Goal: Transaction & Acquisition: Purchase product/service

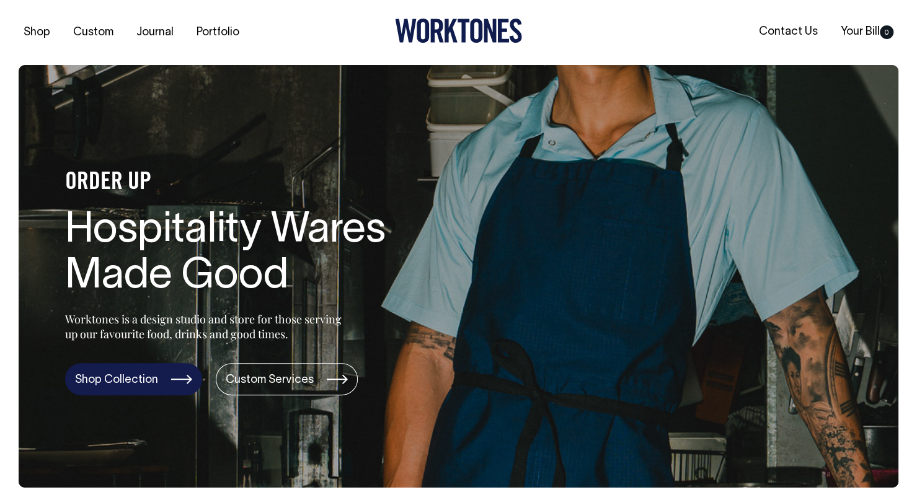
click at [162, 376] on link "Shop Collection" at bounding box center [133, 379] width 137 height 32
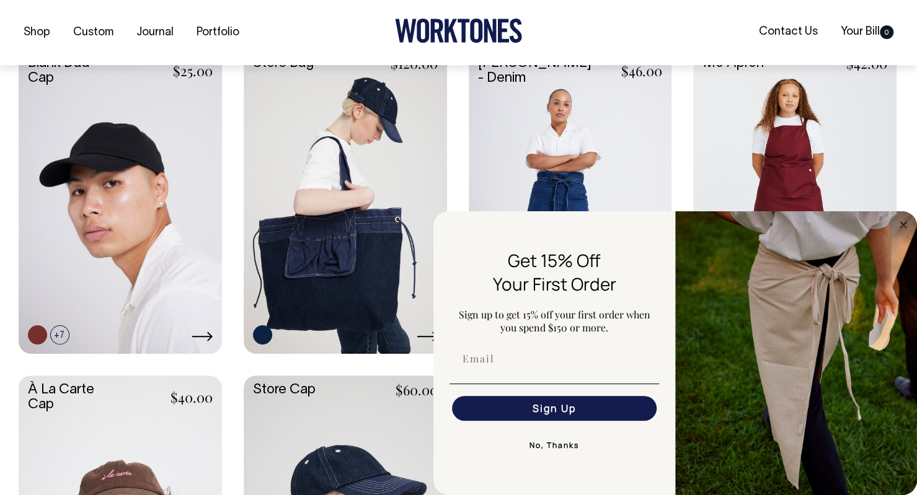
scroll to position [531, 0]
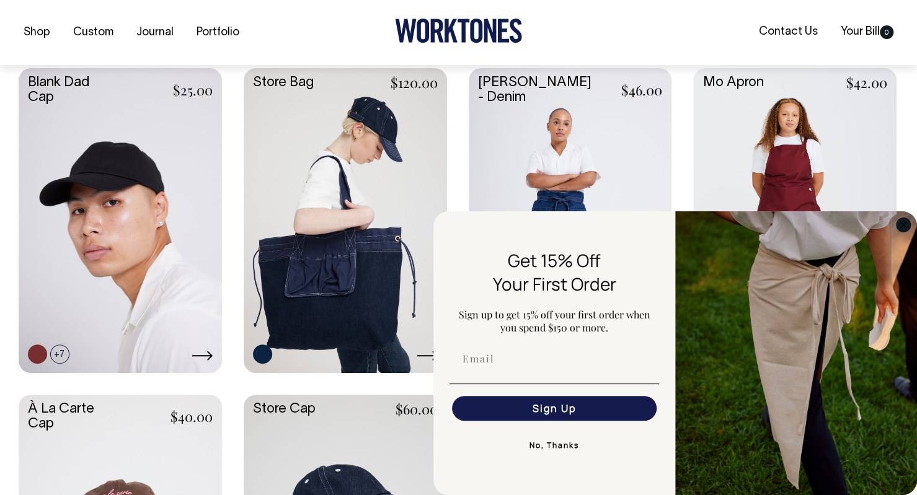
click at [903, 224] on icon "Close dialog" at bounding box center [903, 225] width 6 height 6
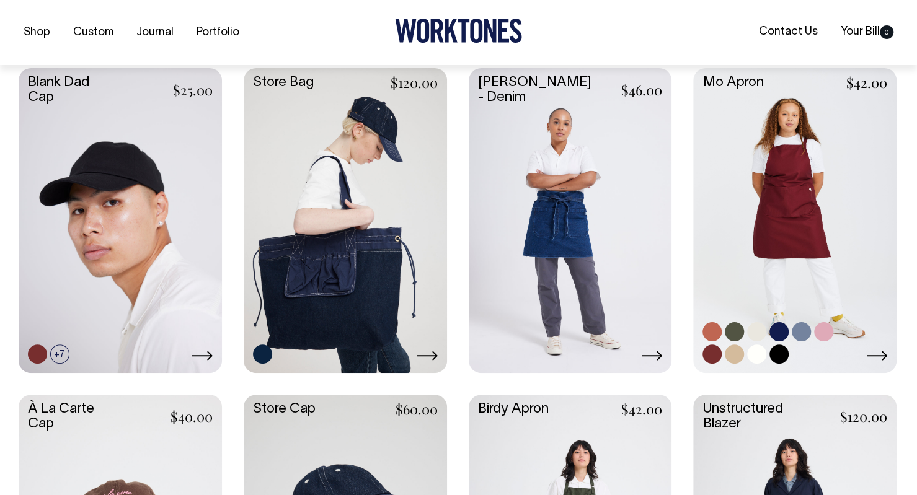
click at [810, 241] on link at bounding box center [794, 219] width 203 height 303
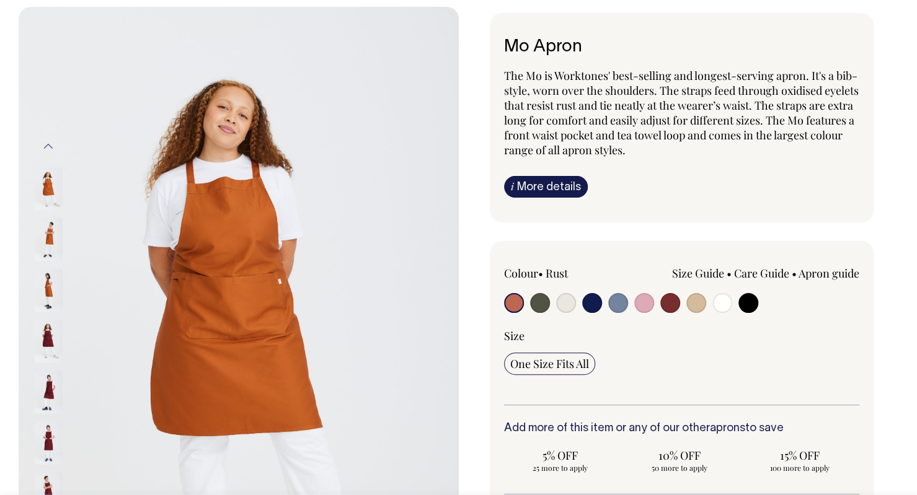
scroll to position [101, 0]
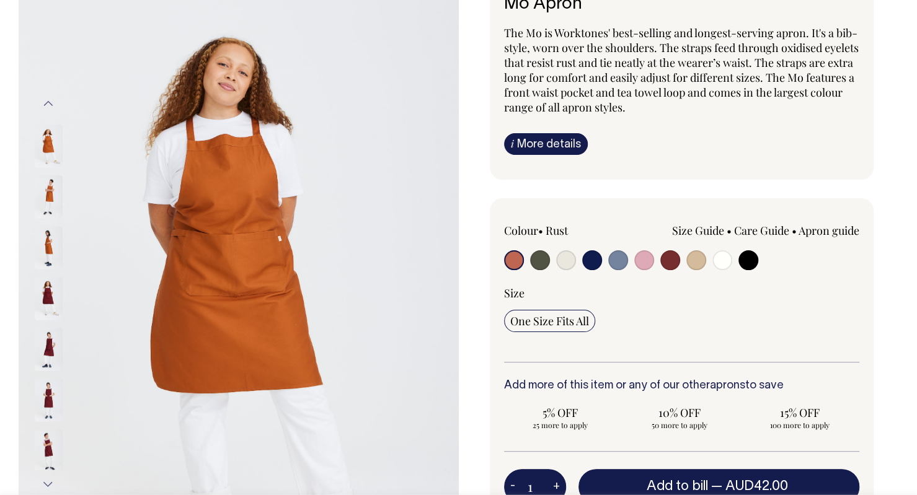
click at [538, 265] on input "radio" at bounding box center [540, 261] width 20 height 20
radio input "true"
select select "Olive"
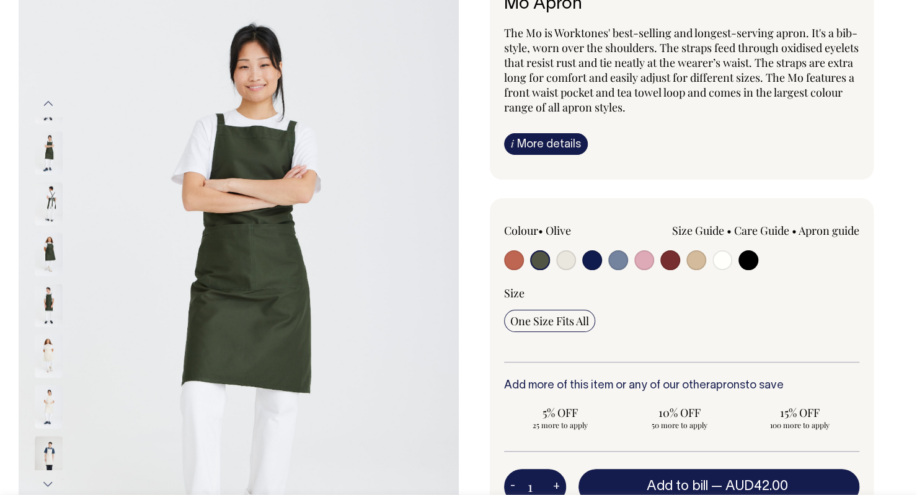
click at [566, 267] on input "radio" at bounding box center [566, 261] width 20 height 20
radio input "true"
select select "Natural"
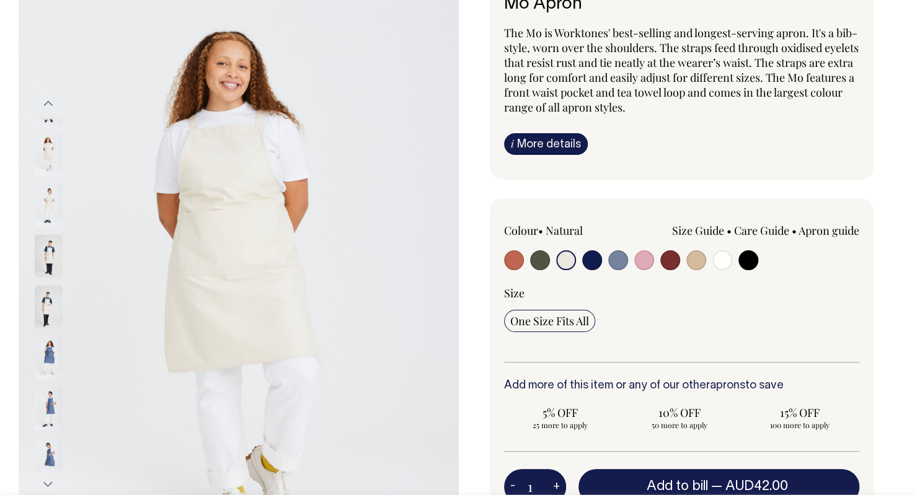
click at [699, 259] on input "radio" at bounding box center [696, 261] width 20 height 20
radio input "true"
select select "Khaki"
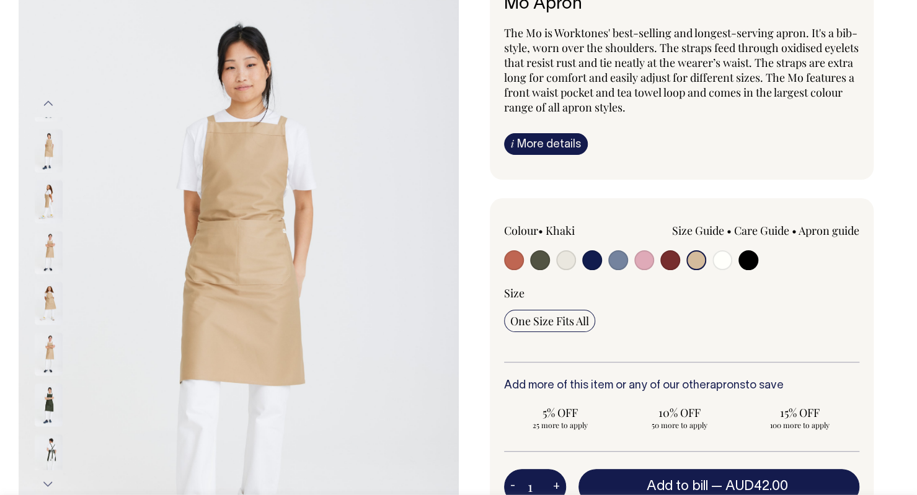
click at [518, 259] on input "radio" at bounding box center [514, 261] width 20 height 20
radio input "true"
select select "Rust"
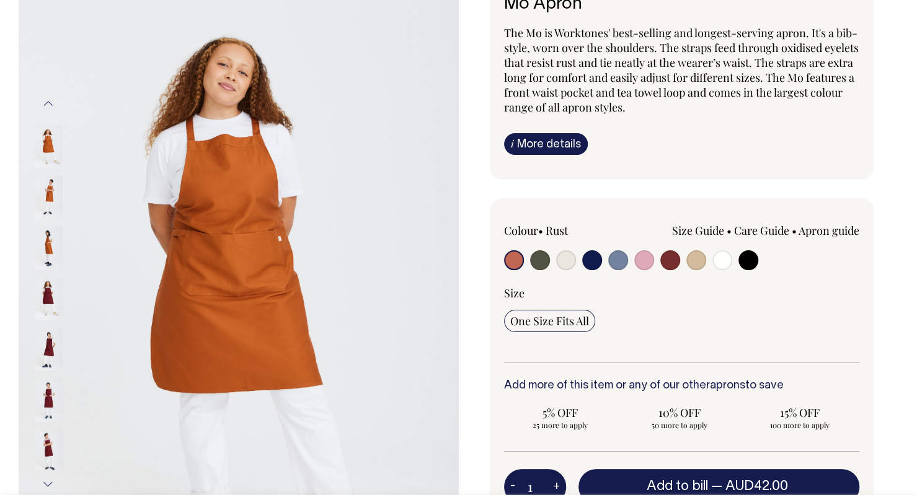
click at [544, 255] on input "radio" at bounding box center [540, 261] width 20 height 20
radio input "true"
select select "Olive"
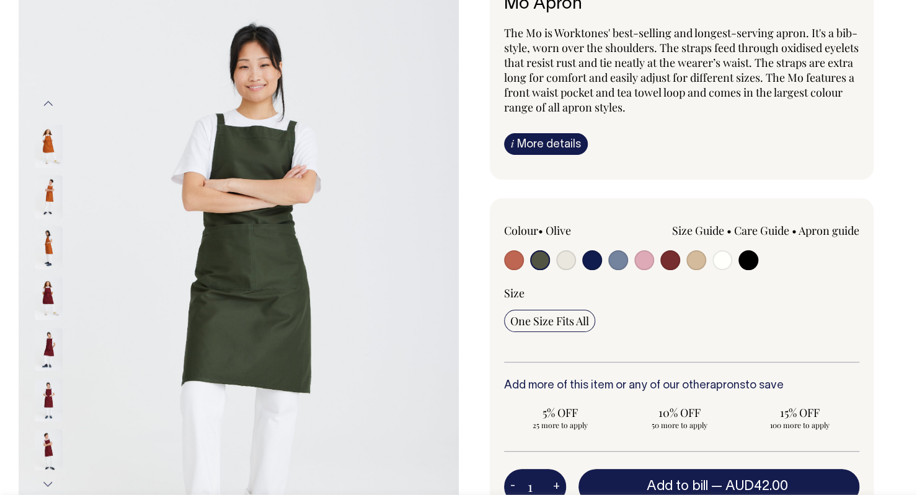
click at [572, 259] on input "radio" at bounding box center [566, 261] width 20 height 20
radio input "true"
select select "Natural"
click at [591, 255] on input "radio" at bounding box center [592, 261] width 20 height 20
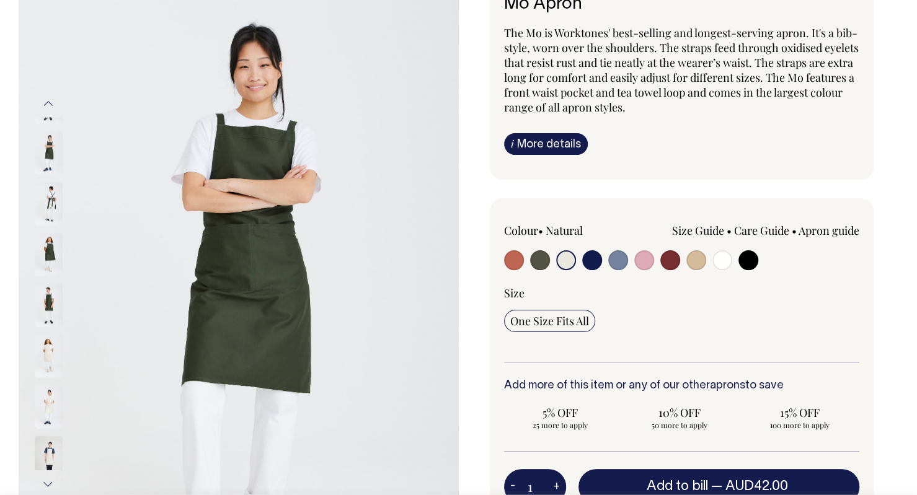
radio input "true"
select select "Dark Navy"
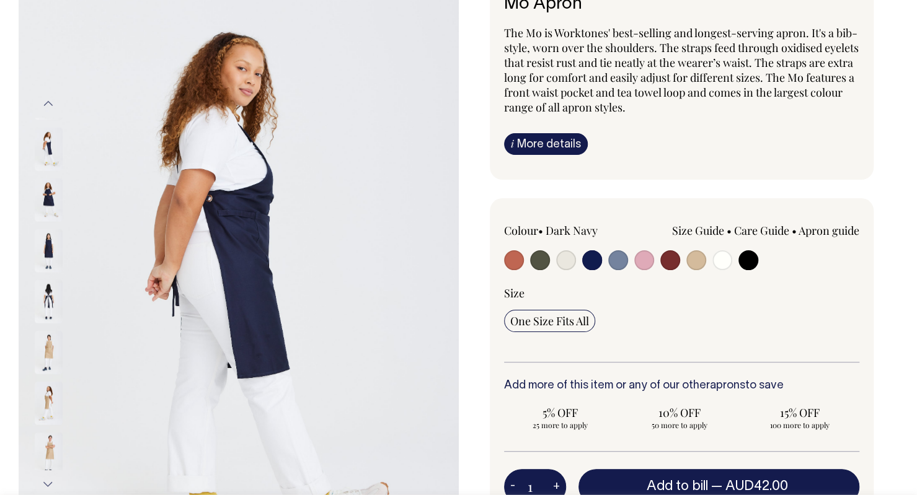
click at [620, 257] on input "radio" at bounding box center [618, 261] width 20 height 20
radio input "true"
select select "Blue/Grey"
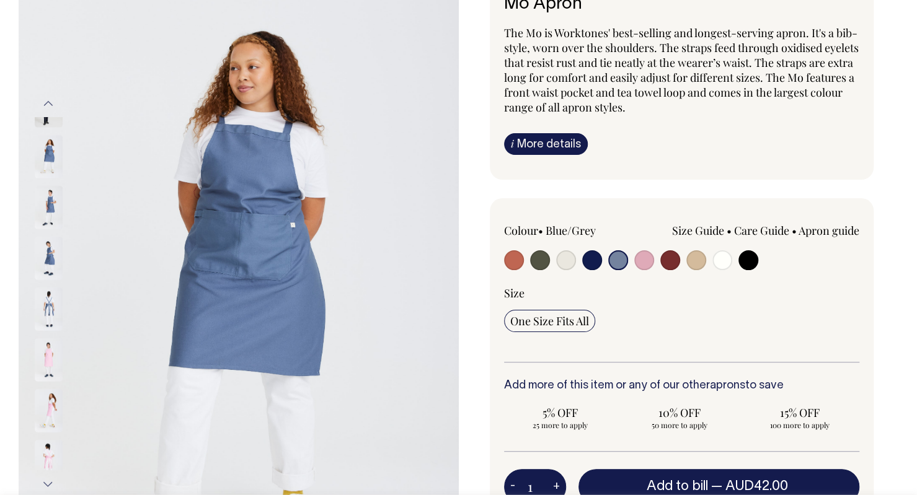
click at [641, 257] on input "radio" at bounding box center [644, 261] width 20 height 20
radio input "true"
select select "Pink"
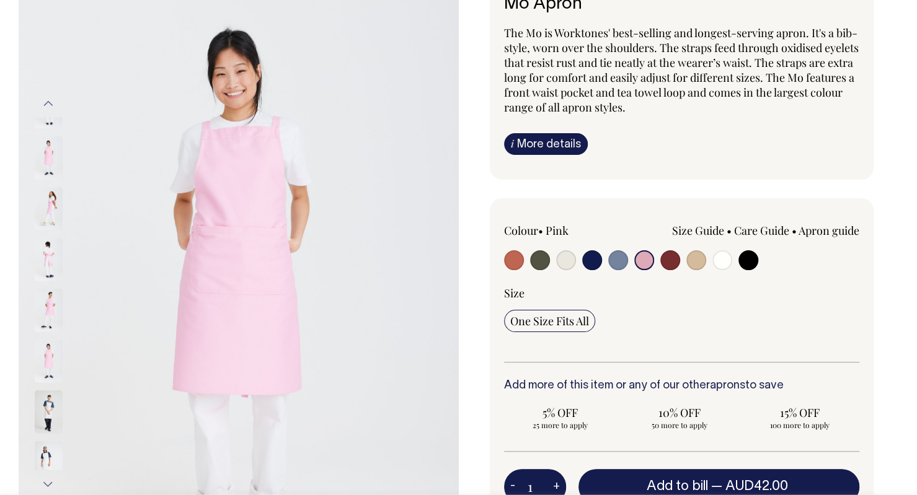
click at [698, 259] on input "radio" at bounding box center [696, 261] width 20 height 20
radio input "true"
select select "Khaki"
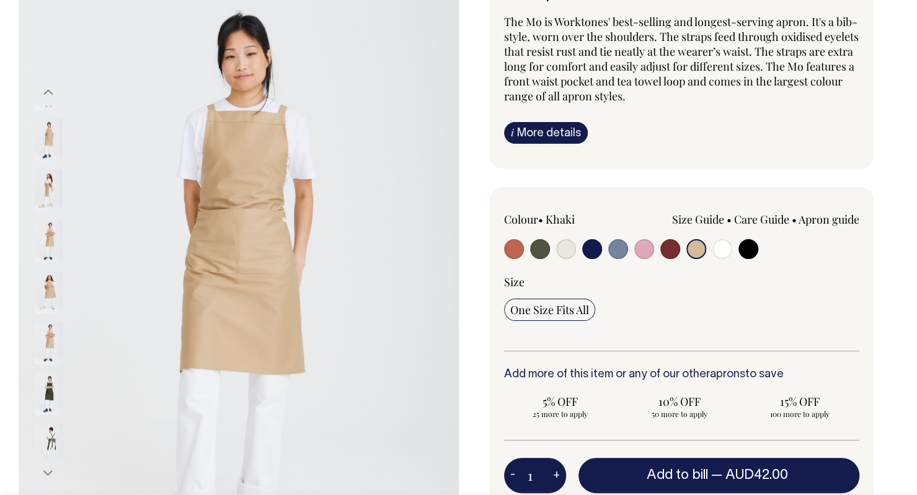
scroll to position [113, 0]
click at [540, 246] on input "radio" at bounding box center [540, 249] width 20 height 20
radio input "true"
select select "Olive"
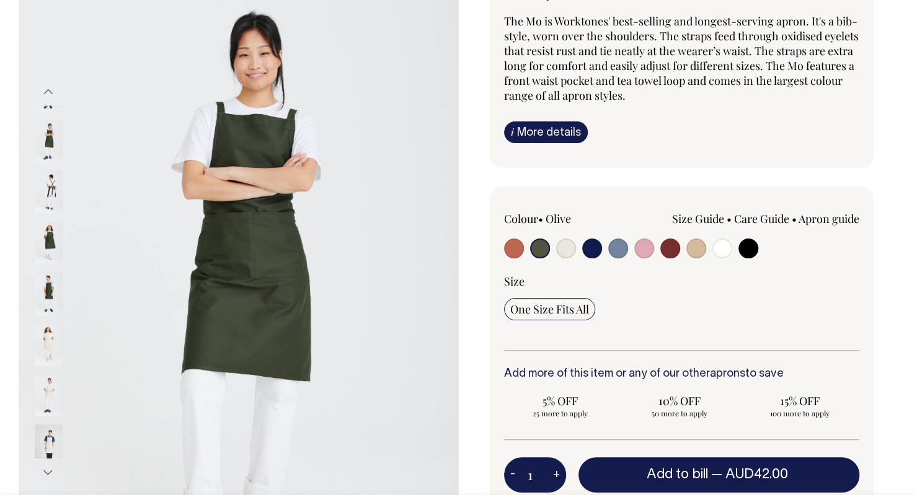
click at [59, 226] on img at bounding box center [49, 242] width 28 height 43
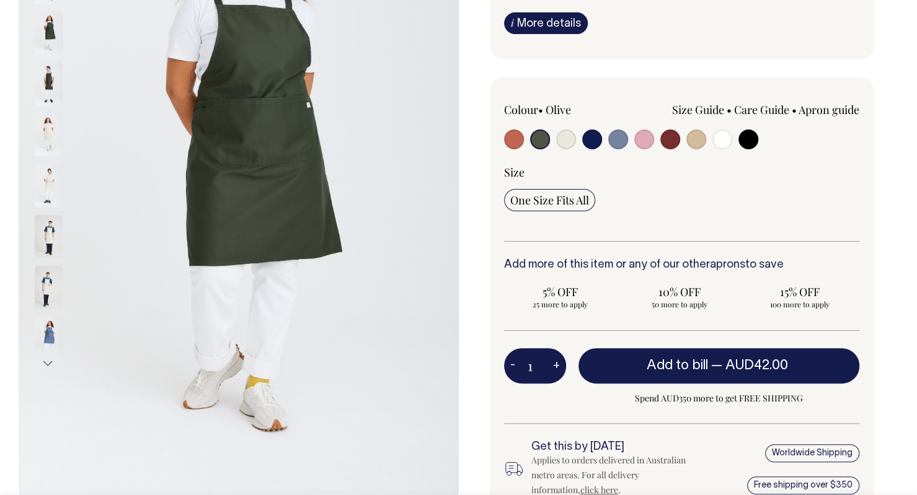
scroll to position [223, 0]
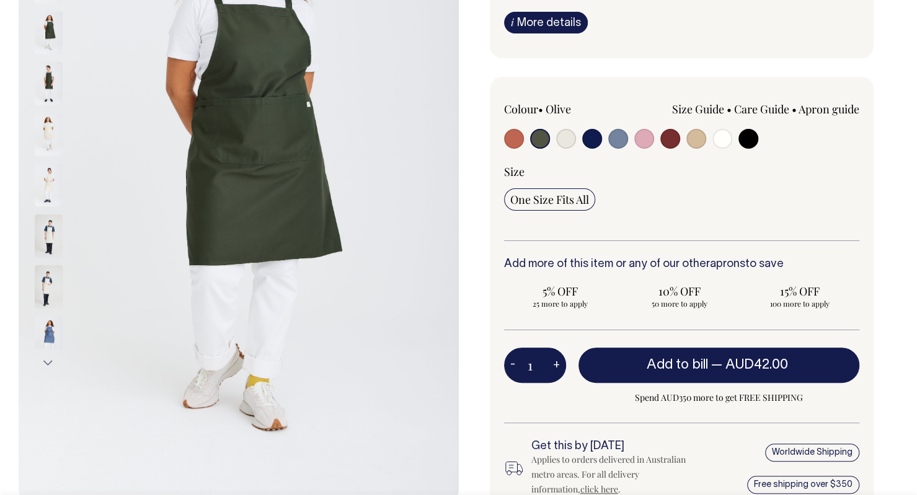
click at [554, 367] on button "+" at bounding box center [556, 365] width 19 height 25
type input "2"
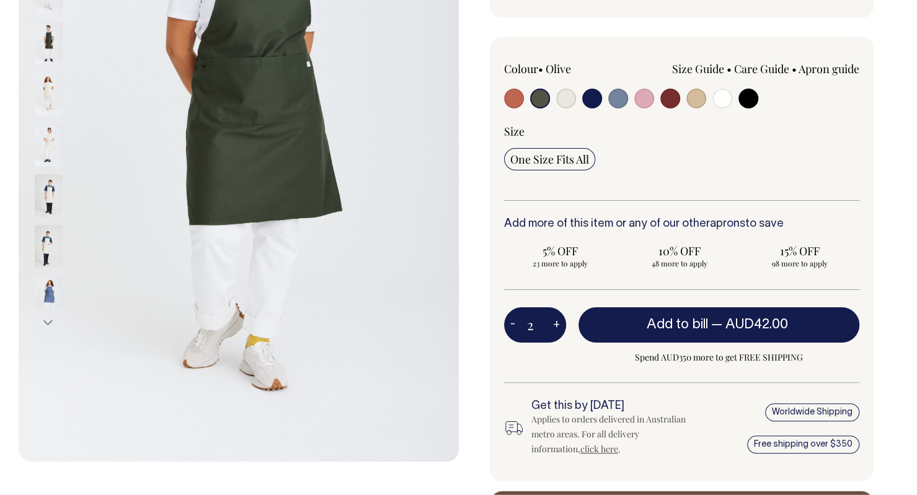
scroll to position [268, 0]
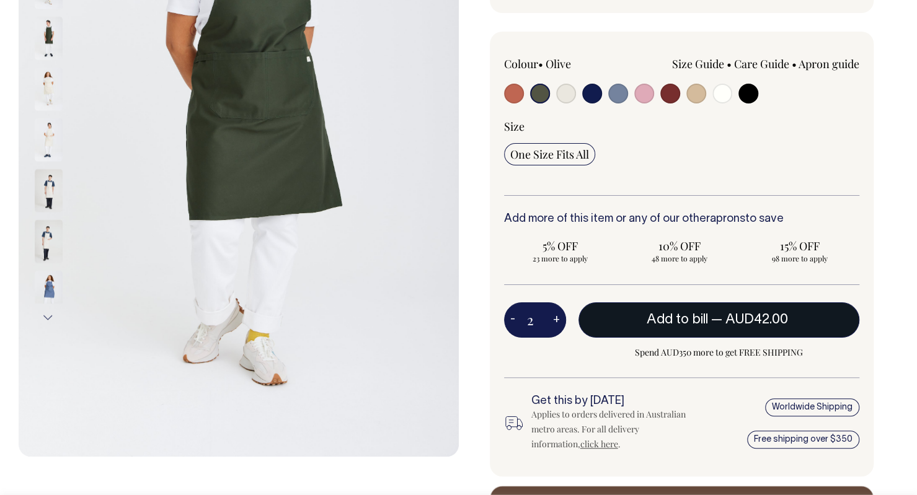
click at [669, 322] on span "Add to bill" at bounding box center [677, 320] width 61 height 12
type input "1"
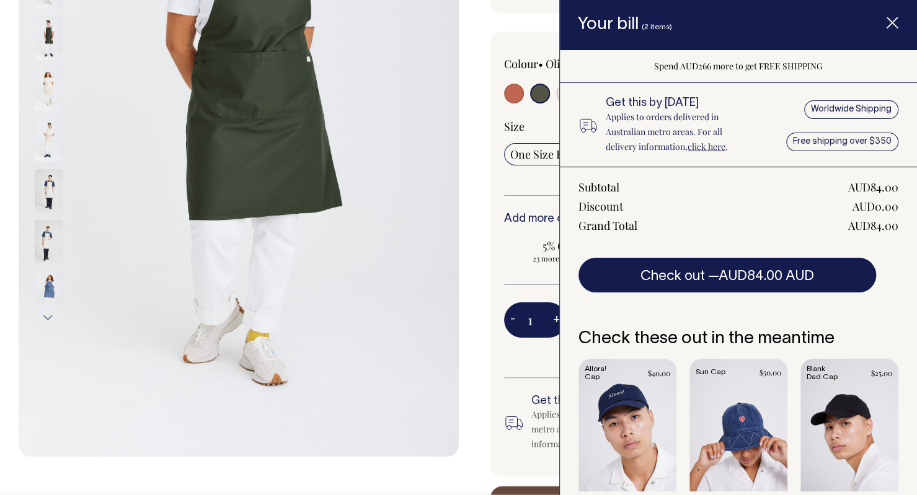
scroll to position [144, 0]
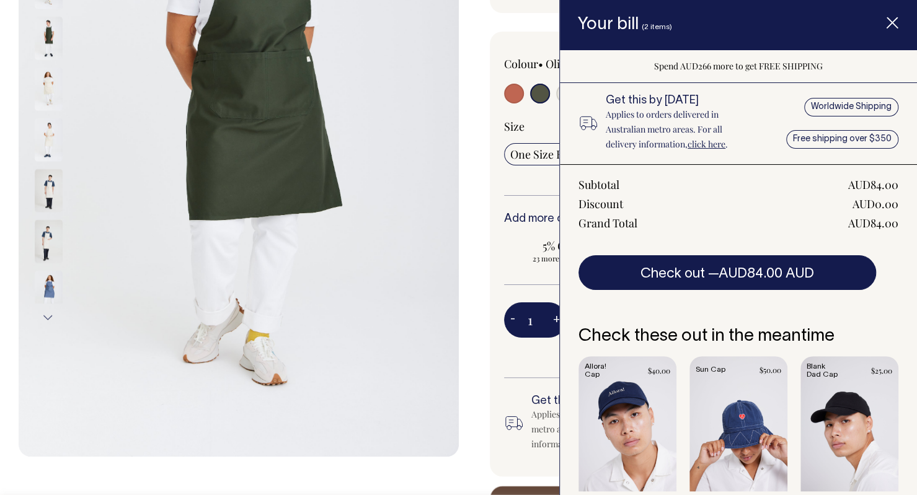
click at [895, 29] on icon "Item added to your cart" at bounding box center [892, 23] width 12 height 12
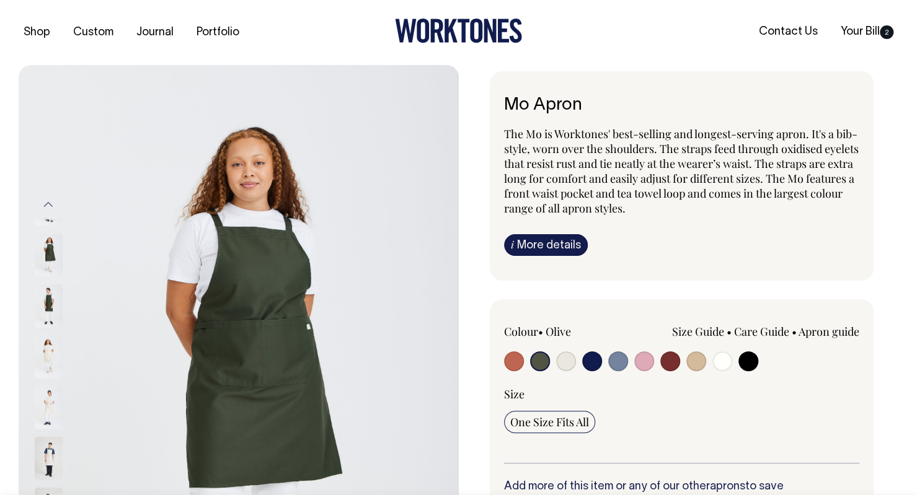
scroll to position [0, 0]
click at [40, 32] on link "Shop" at bounding box center [37, 32] width 37 height 20
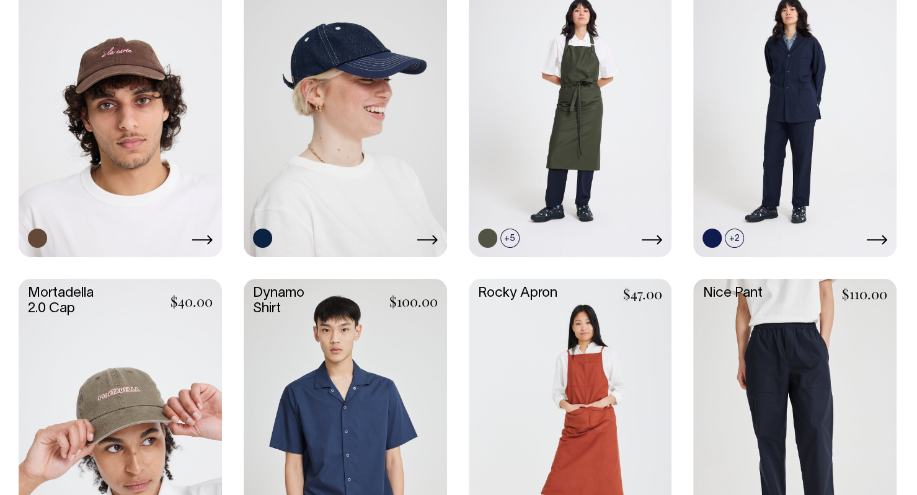
scroll to position [965, 0]
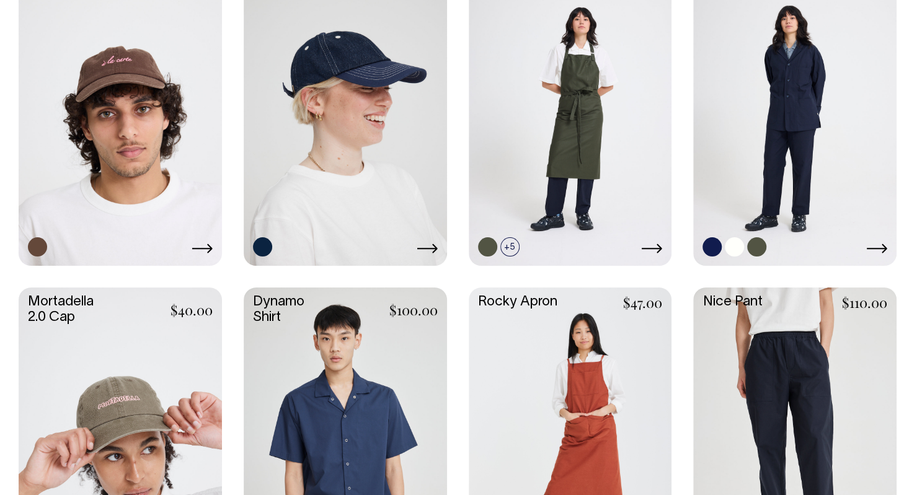
click at [802, 111] on link at bounding box center [794, 113] width 203 height 303
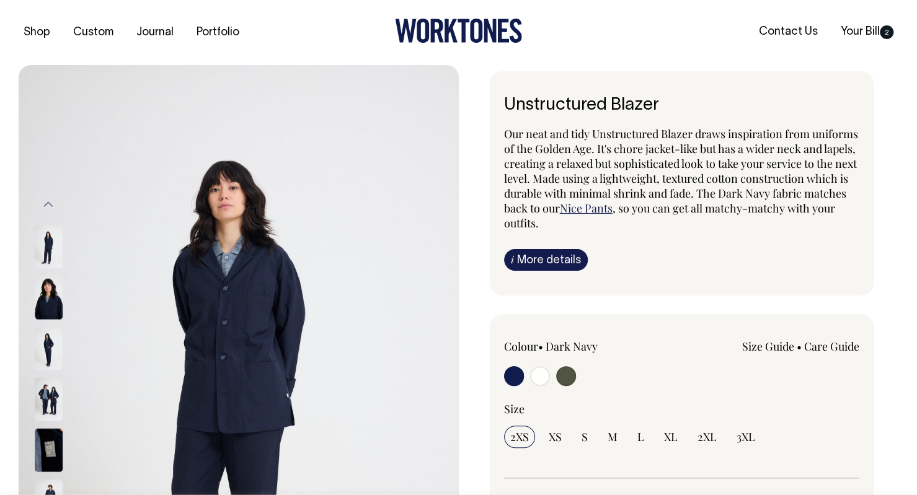
click at [543, 371] on input "radio" at bounding box center [540, 376] width 20 height 20
radio input "true"
radio input "false"
radio input "true"
select select "Off-White"
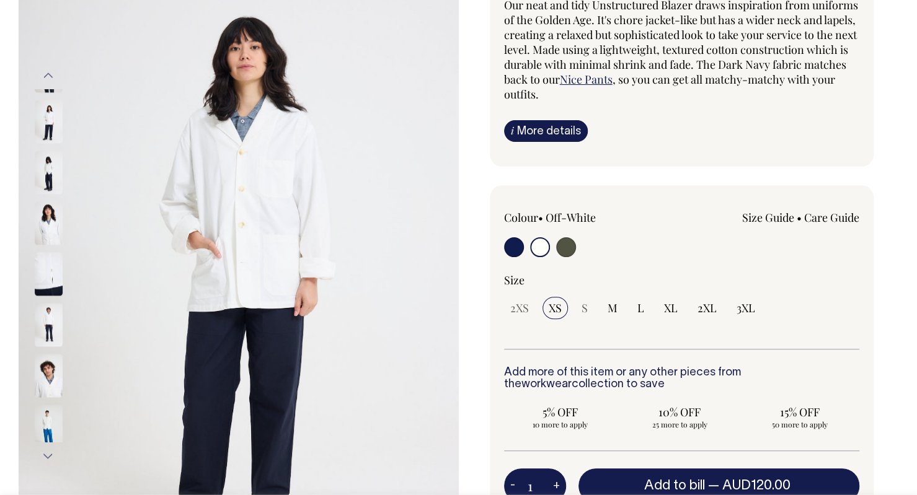
scroll to position [132, 0]
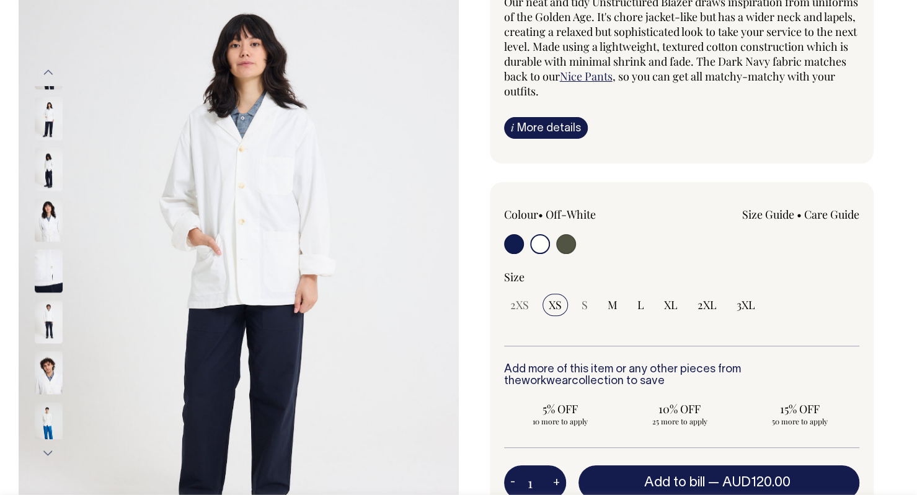
click at [768, 216] on link "Size Guide" at bounding box center [768, 214] width 52 height 15
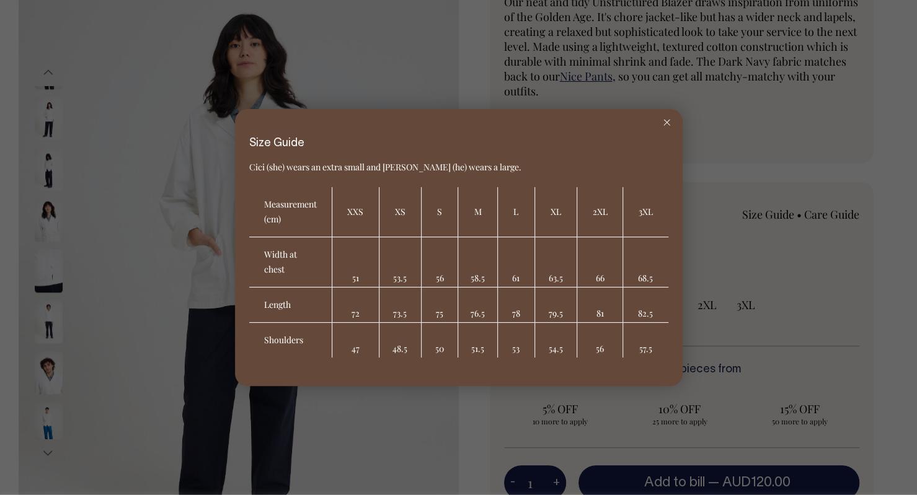
click at [50, 370] on div at bounding box center [458, 247] width 917 height 495
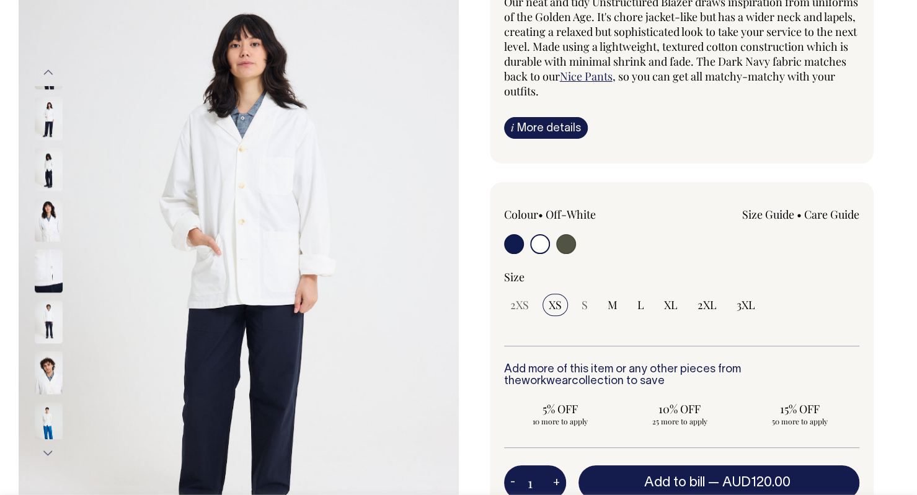
click at [55, 377] on img at bounding box center [49, 373] width 28 height 43
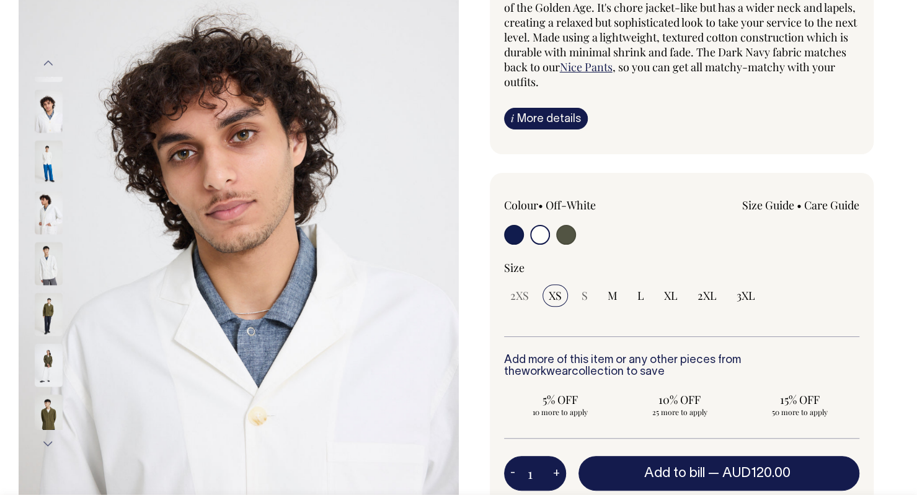
scroll to position [141, 0]
click at [643, 295] on input "L" at bounding box center [640, 296] width 19 height 22
radio input "true"
select select "L"
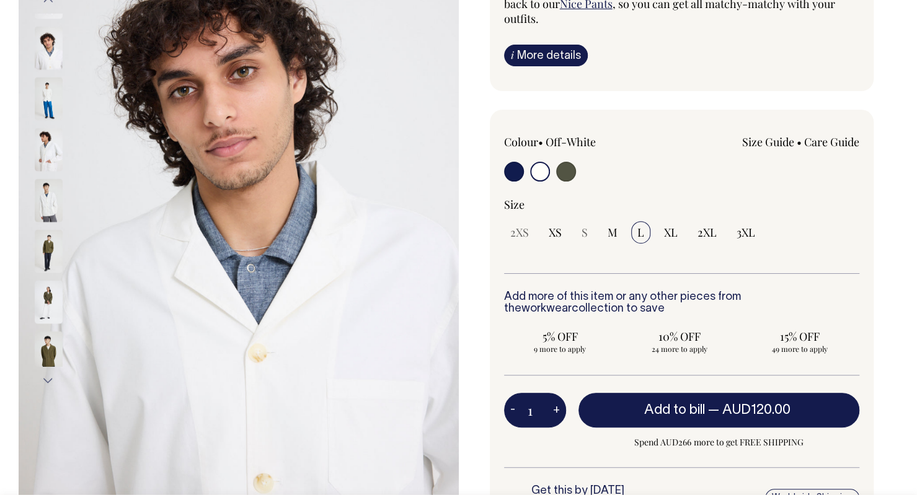
scroll to position [241, 0]
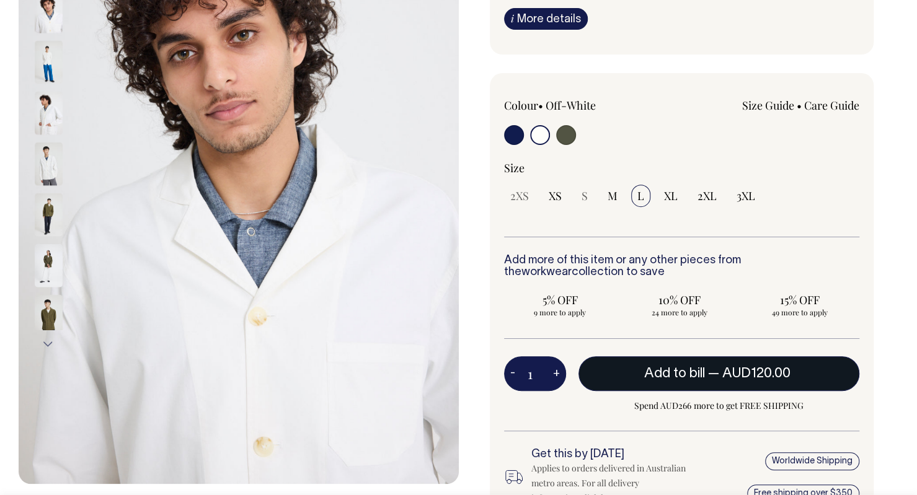
click at [714, 373] on span "— AUD120.00" at bounding box center [751, 374] width 86 height 12
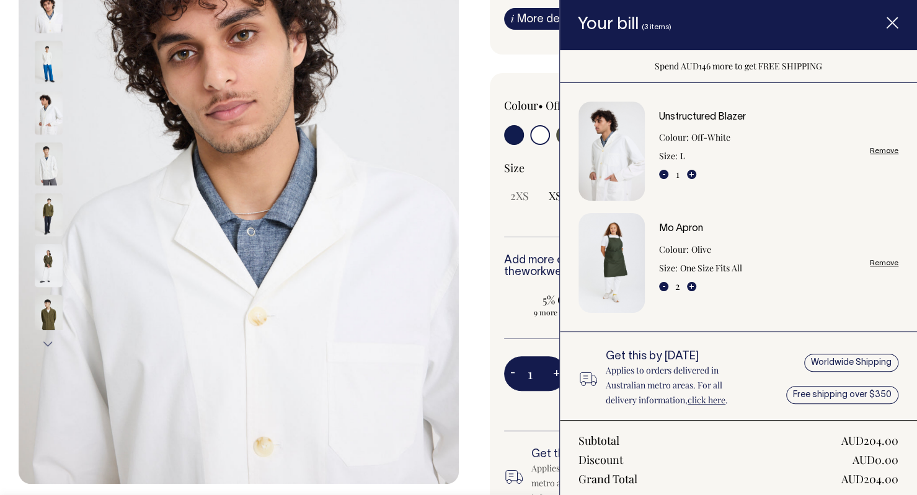
click at [583, 374] on icon "Item added to your cart" at bounding box center [589, 379] width 20 height 25
click at [893, 19] on icon "Item added to your cart" at bounding box center [892, 23] width 12 height 12
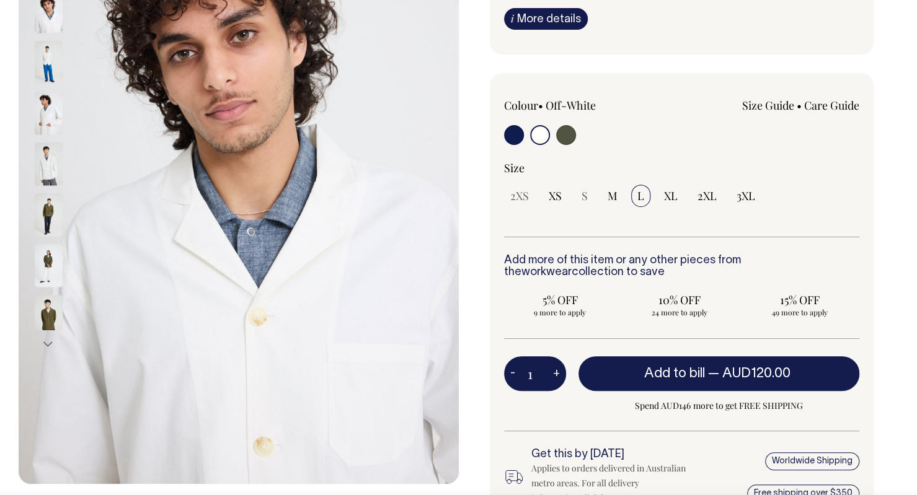
click at [570, 138] on input "radio" at bounding box center [566, 135] width 20 height 20
radio input "true"
select select "Olive"
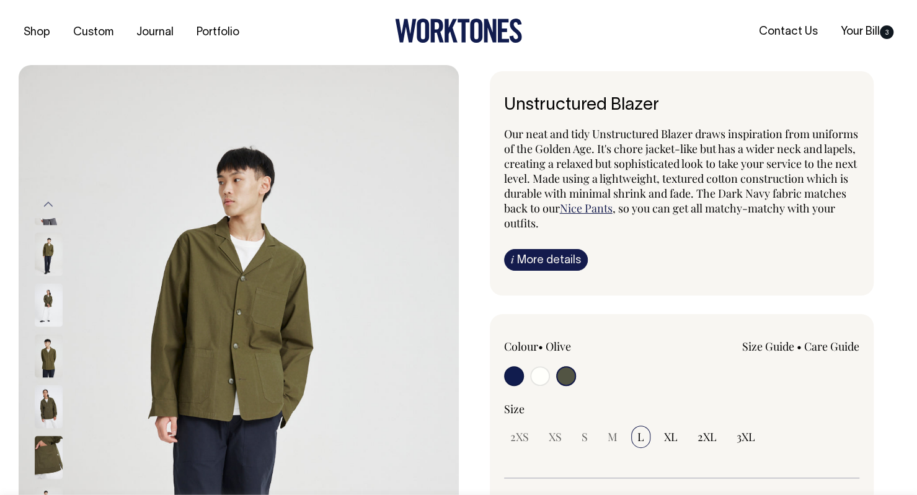
click at [539, 372] on input "radio" at bounding box center [540, 376] width 20 height 20
radio input "true"
select select "Off-White"
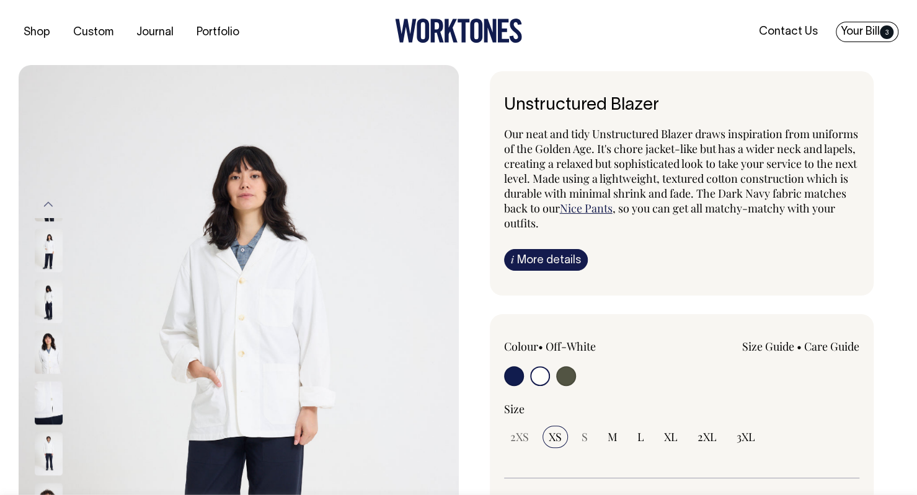
click at [855, 28] on link "Your Bill 3" at bounding box center [867, 32] width 63 height 20
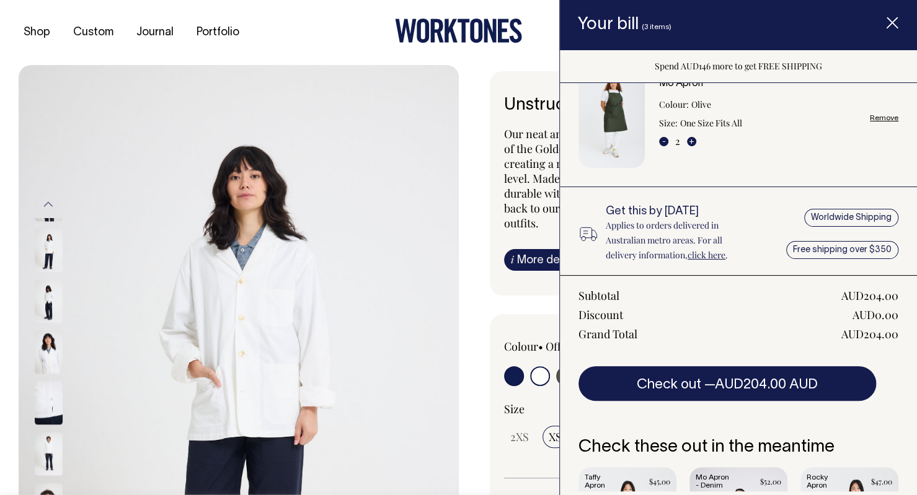
scroll to position [146, 0]
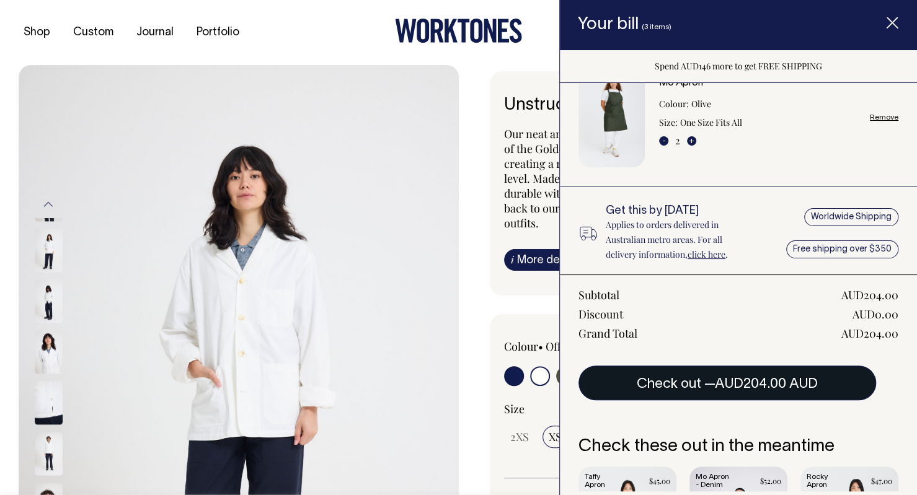
click at [681, 384] on button "Check out — AUD204.00 AUD" at bounding box center [728, 383] width 298 height 35
